Goal: Navigation & Orientation: Find specific page/section

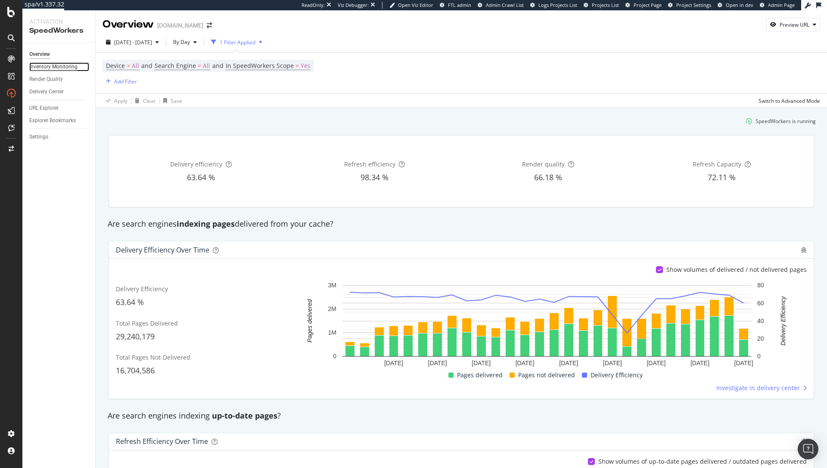
click at [43, 71] on div "Inventory Monitoring" at bounding box center [53, 66] width 48 height 9
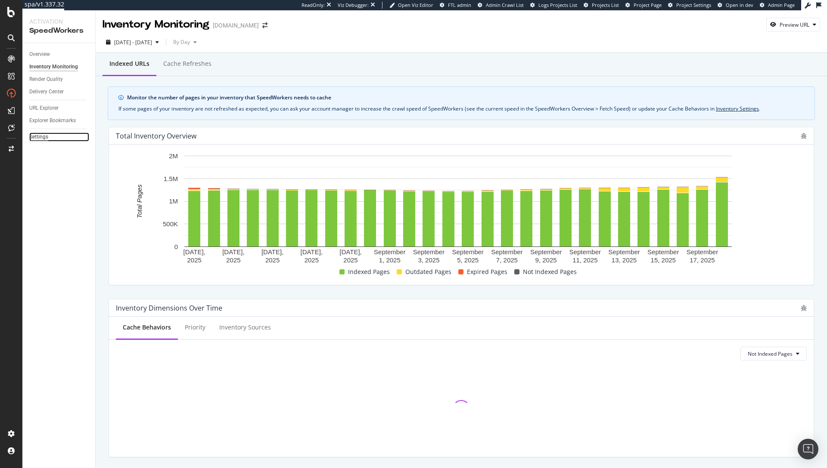
click at [40, 136] on div "Settings" at bounding box center [38, 137] width 19 height 9
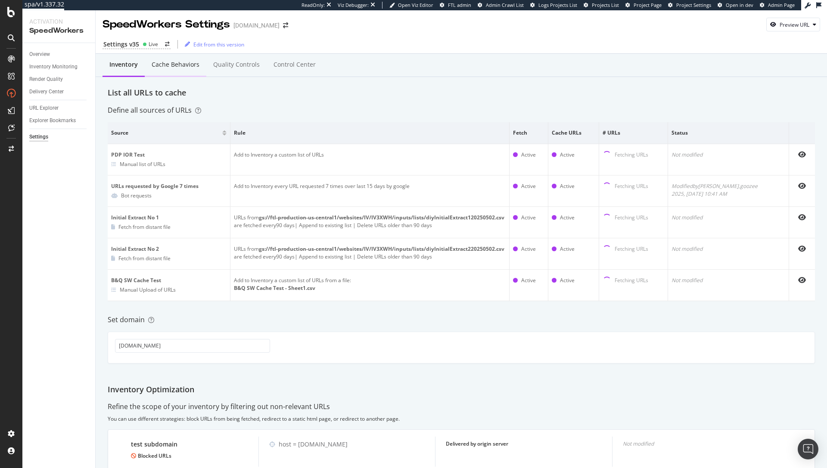
click at [165, 68] on div "Cache behaviors" at bounding box center [176, 64] width 48 height 9
